Goal: Task Accomplishment & Management: Use online tool/utility

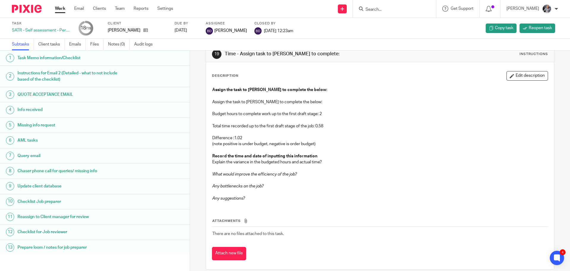
scroll to position [21, 0]
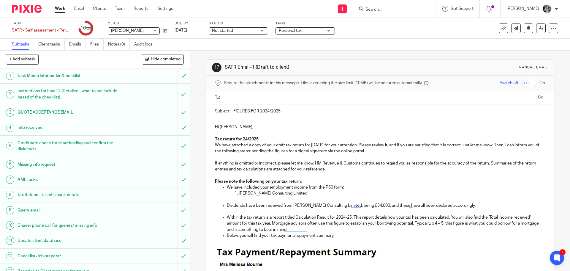
click at [261, 95] on input "text" at bounding box center [380, 97] width 308 height 7
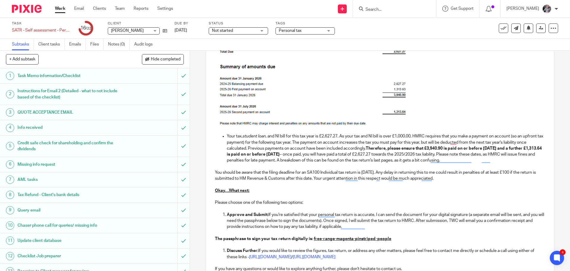
scroll to position [313, 0]
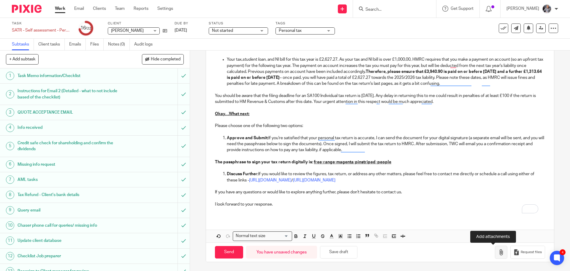
click at [499, 254] on icon "button" at bounding box center [502, 252] width 6 height 6
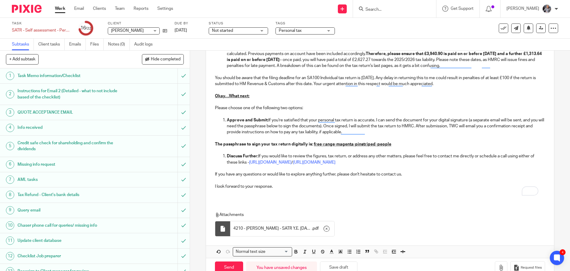
scroll to position [346, 0]
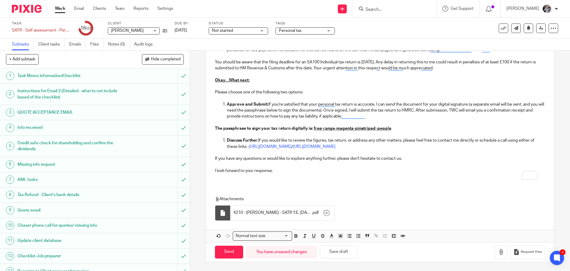
drag, startPoint x: 233, startPoint y: 253, endPoint x: 230, endPoint y: 225, distance: 27.9
click at [233, 253] on input "Send" at bounding box center [229, 251] width 28 height 13
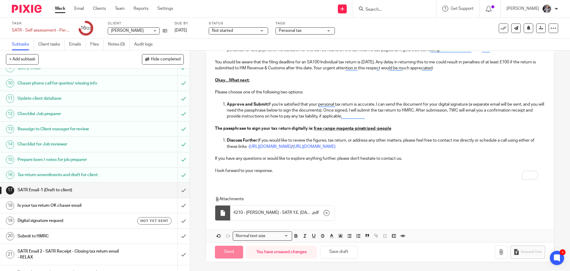
scroll to position [157, 0]
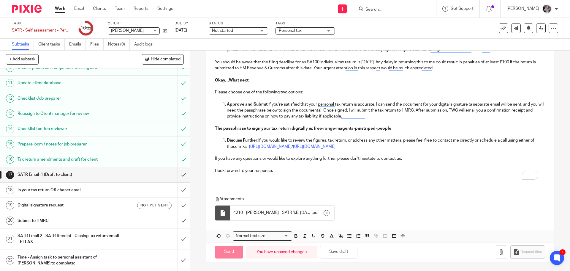
type input "Sent"
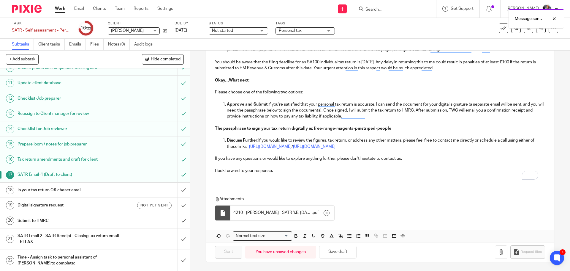
click at [66, 204] on h1 "Digital signature request" at bounding box center [69, 205] width 103 height 9
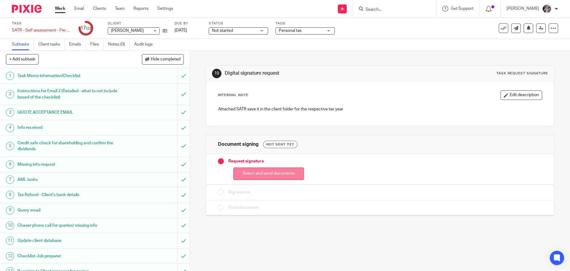
click at [264, 174] on button "Select and send documents" at bounding box center [269, 173] width 71 height 13
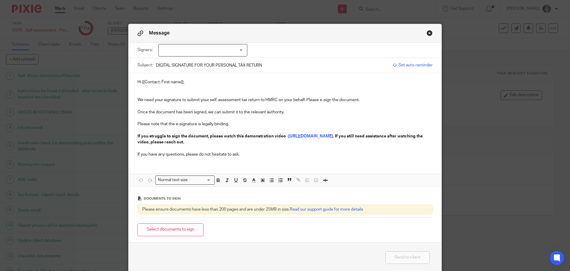
click at [204, 49] on div at bounding box center [202, 50] width 89 height 12
click at [191, 64] on span "Melissa Bourne" at bounding box center [183, 62] width 33 height 4
checkbox input "true"
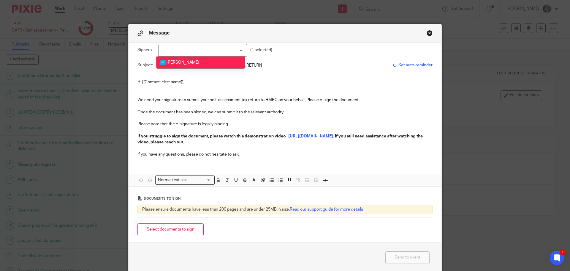
click at [403, 62] on span "Set auto-reminder" at bounding box center [413, 65] width 40 height 6
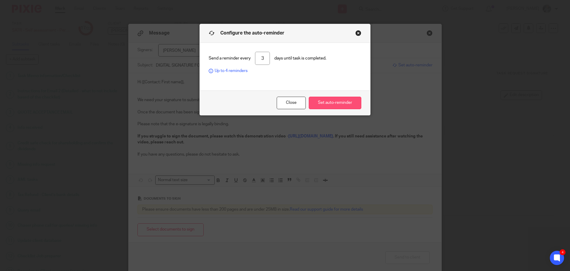
click at [343, 102] on button "Set auto-reminder" at bounding box center [335, 103] width 53 height 13
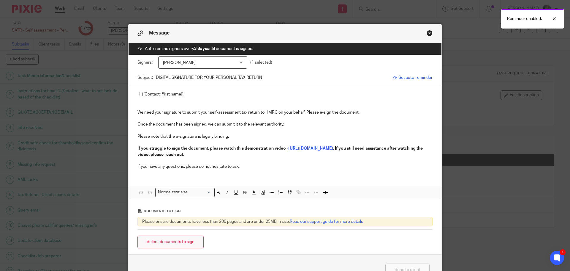
click at [177, 245] on button "Select documents to sign" at bounding box center [171, 241] width 66 height 13
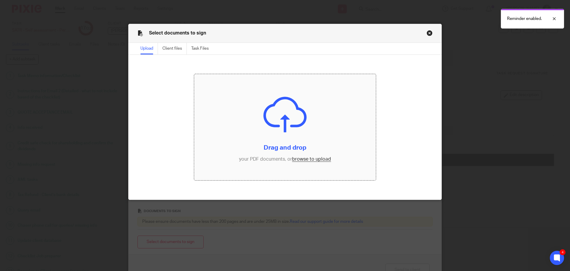
click at [312, 160] on input "file" at bounding box center [285, 127] width 182 height 106
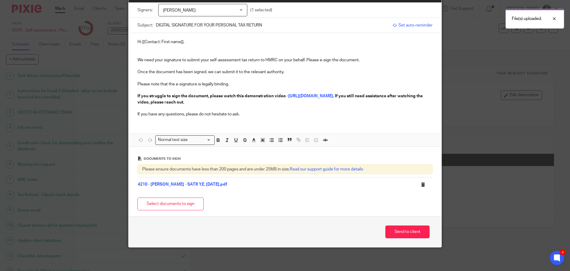
scroll to position [53, 0]
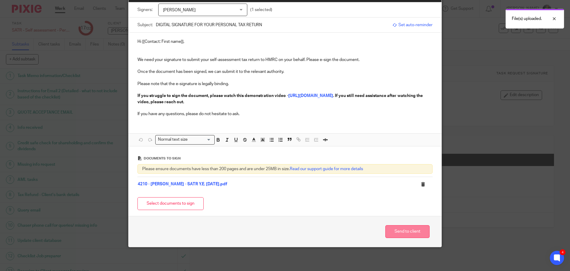
click at [415, 233] on button "Send to client" at bounding box center [408, 231] width 44 height 13
